Goal: Information Seeking & Learning: Compare options

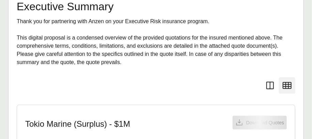
scroll to position [156, 0]
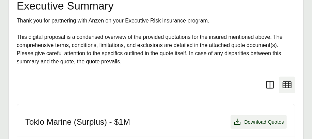
click at [250, 122] on span "Download Quotes" at bounding box center [264, 122] width 40 height 7
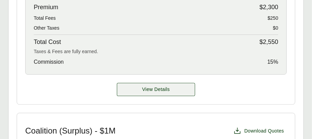
scroll to position [599, 0]
click at [155, 89] on span "View Details" at bounding box center [156, 89] width 28 height 7
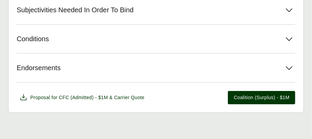
scroll to position [755, 0]
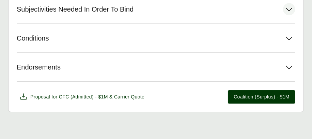
click at [290, 9] on icon at bounding box center [289, 9] width 12 height 12
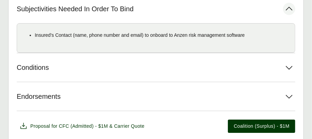
scroll to position [756, 0]
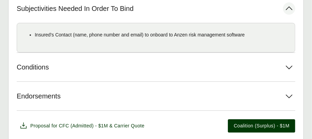
click at [290, 10] on icon at bounding box center [289, 8] width 12 height 12
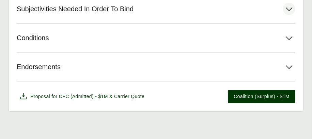
scroll to position [755, 0]
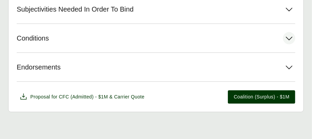
click at [290, 40] on icon at bounding box center [289, 38] width 12 height 12
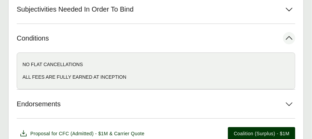
click at [290, 40] on icon at bounding box center [289, 38] width 12 height 12
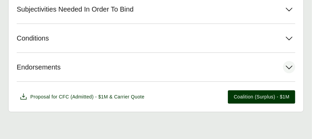
click at [291, 66] on icon at bounding box center [289, 67] width 12 height 12
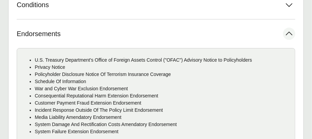
click at [291, 34] on icon at bounding box center [289, 34] width 12 height 12
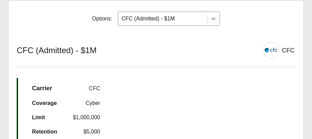
scroll to position [141, 0]
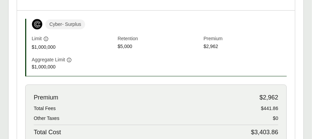
scroll to position [735, 0]
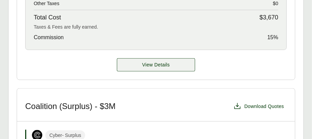
click at [146, 65] on span "View Details" at bounding box center [156, 64] width 28 height 7
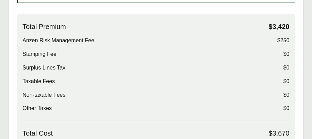
scroll to position [325, 0]
